Goal: Transaction & Acquisition: Book appointment/travel/reservation

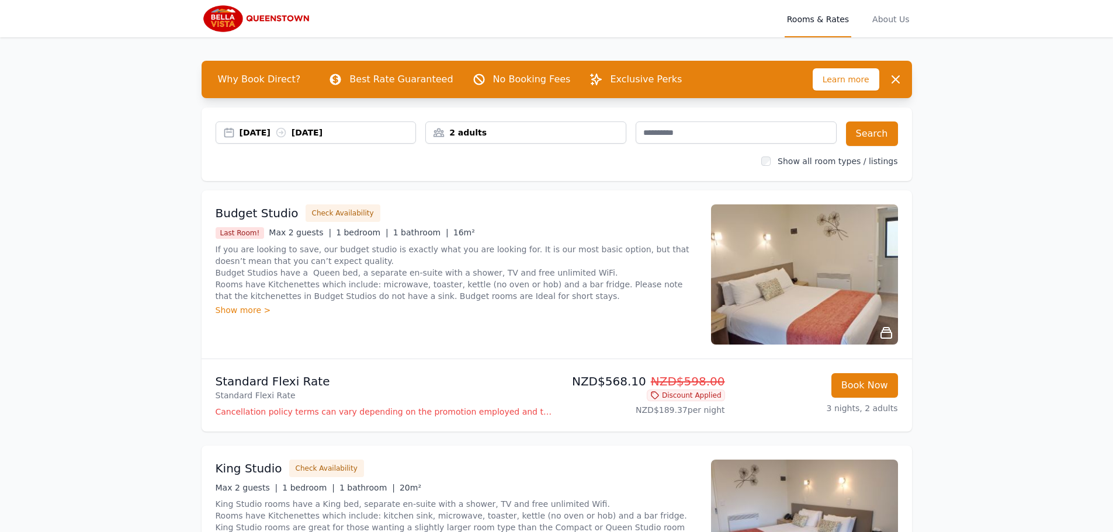
click at [259, 139] on div "[DATE] [DATE]" at bounding box center [316, 133] width 201 height 22
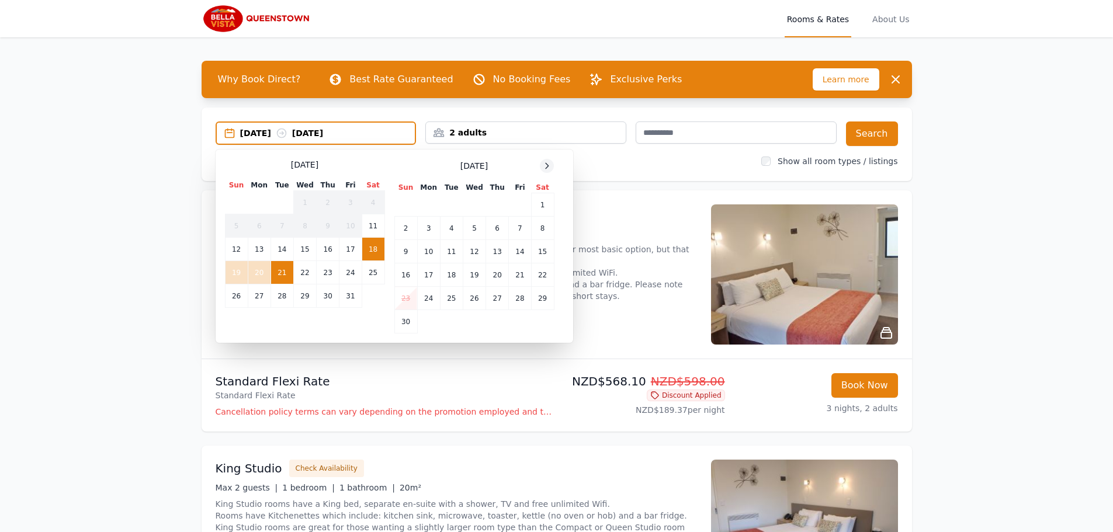
click at [552, 164] on div at bounding box center [547, 166] width 14 height 14
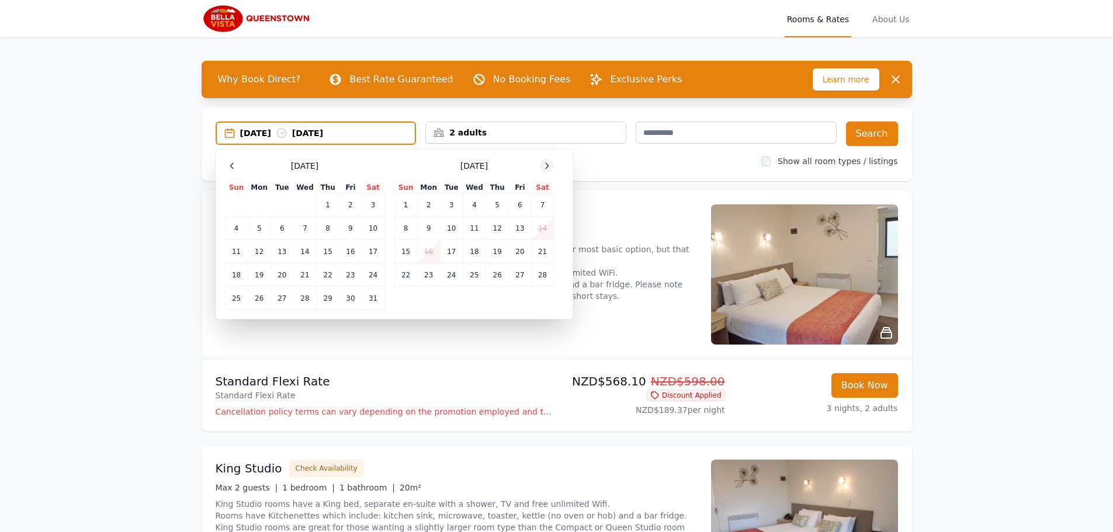
click at [552, 164] on div at bounding box center [547, 166] width 14 height 14
click at [233, 168] on icon at bounding box center [231, 165] width 9 height 9
click at [335, 295] on td "29" at bounding box center [328, 298] width 23 height 23
click at [415, 205] on td "1" at bounding box center [405, 204] width 23 height 23
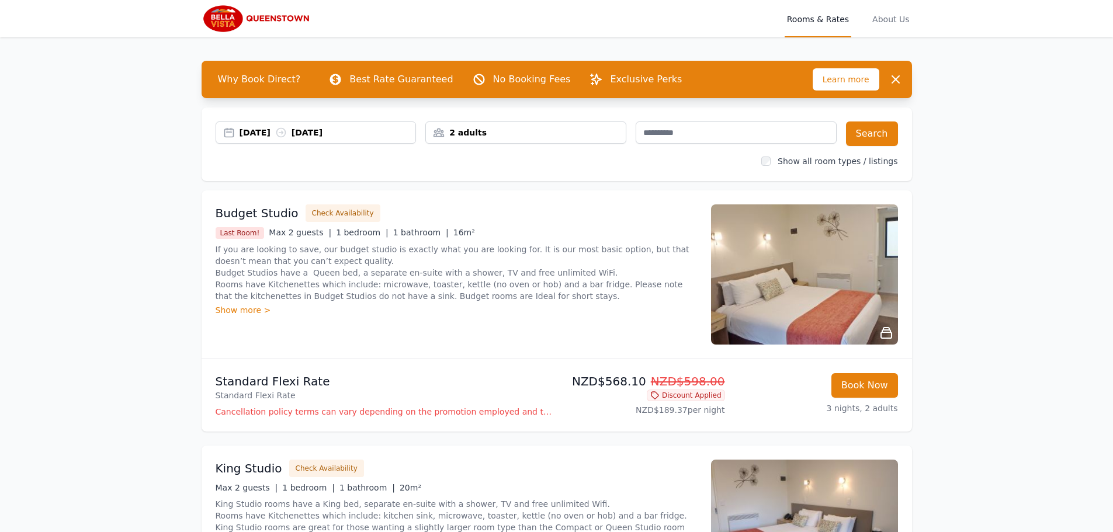
click at [535, 130] on div "2 adults" at bounding box center [526, 133] width 200 height 12
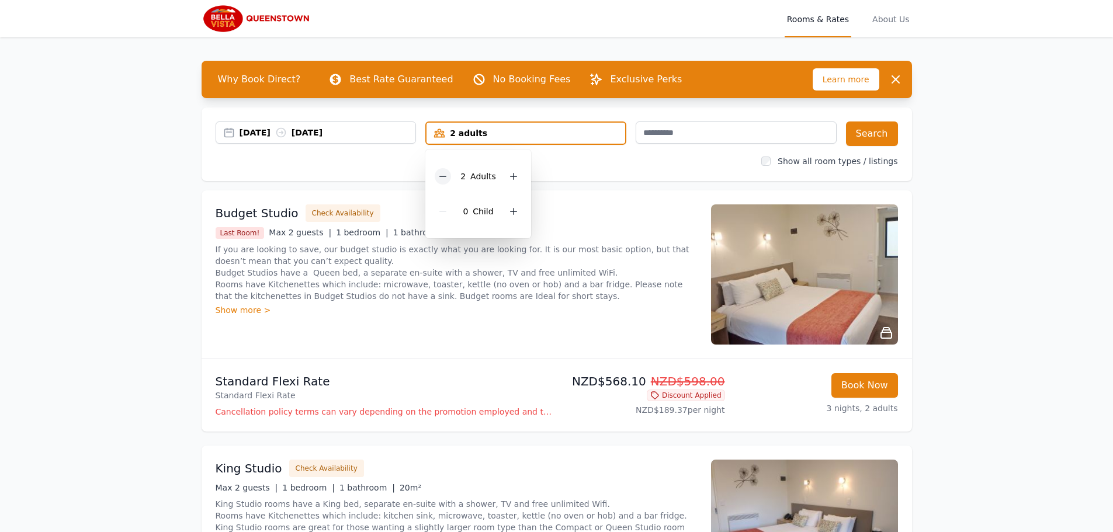
click at [444, 176] on icon at bounding box center [442, 176] width 9 height 9
click at [880, 129] on button "Search" at bounding box center [872, 134] width 52 height 25
